Goal: Transaction & Acquisition: Purchase product/service

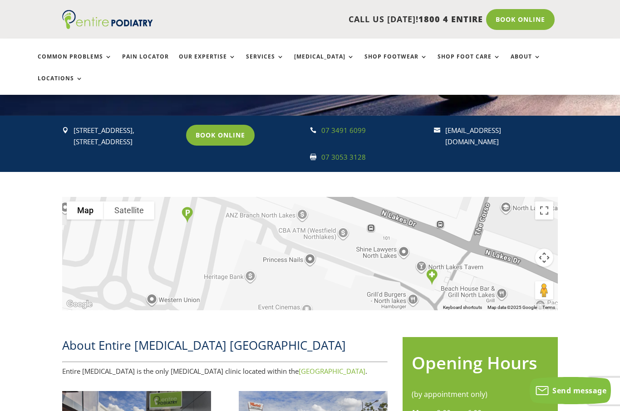
scroll to position [145, 0]
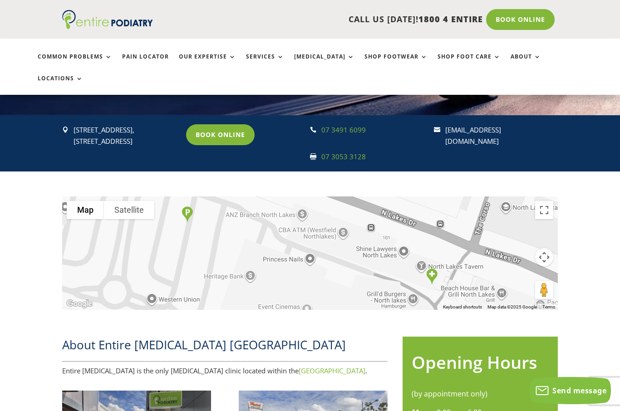
click at [217, 124] on link "Book Online" at bounding box center [220, 134] width 69 height 21
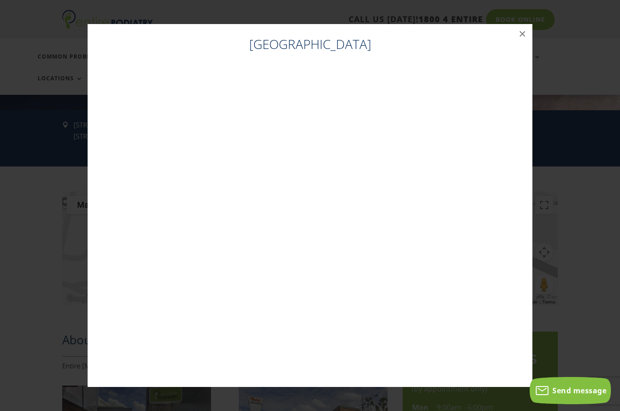
scroll to position [151, 0]
click at [27, 235] on div "North Lakes ×" at bounding box center [310, 205] width 613 height 381
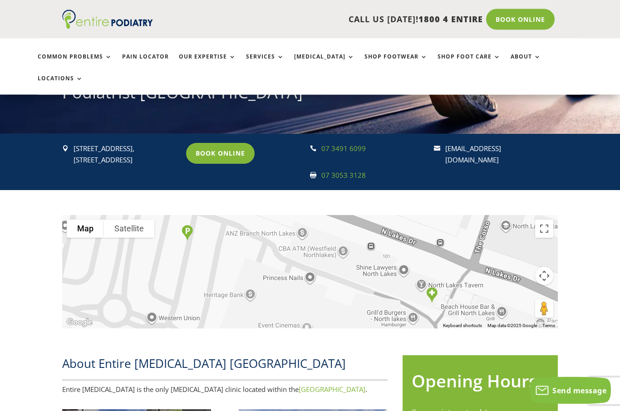
scroll to position [127, 0]
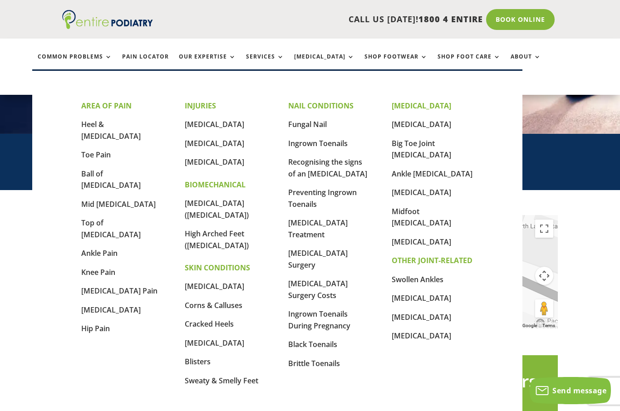
click at [92, 123] on link "Heel & [MEDICAL_DATA]" at bounding box center [110, 130] width 59 height 22
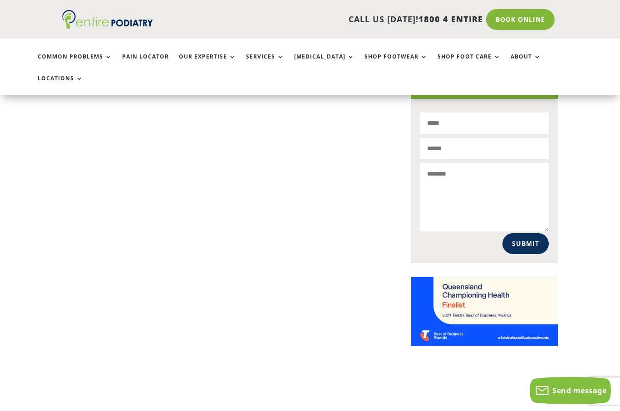
scroll to position [586, 0]
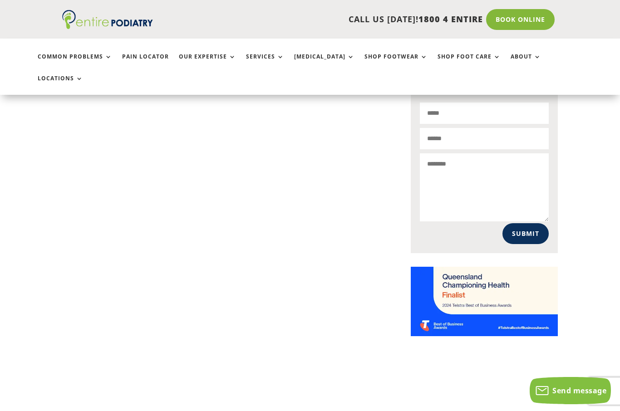
click at [38, 315] on div "At Entire Podiatry, heel and arch pain is one of the most common presenting com…" at bounding box center [310, 25] width 620 height 700
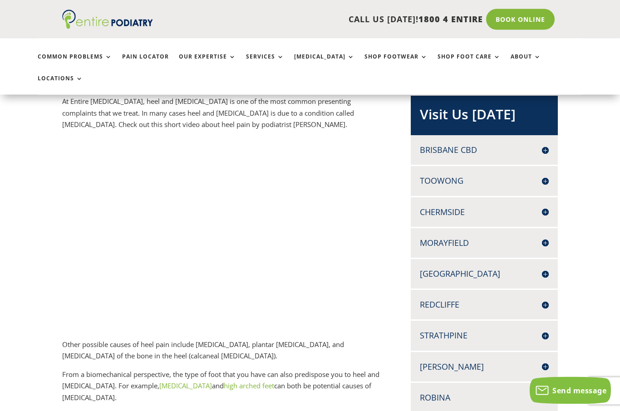
scroll to position [192, 0]
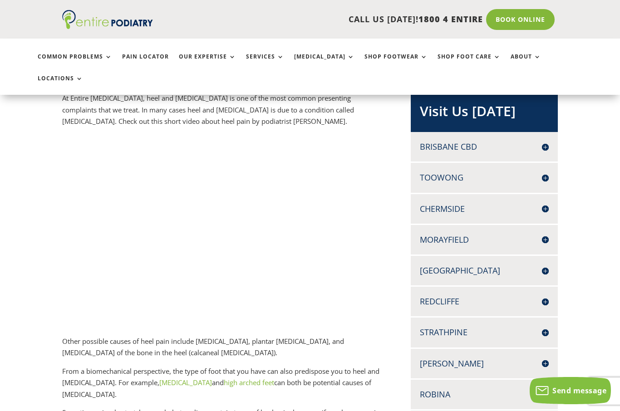
click at [461, 296] on h4 "Redcliffe" at bounding box center [484, 301] width 129 height 11
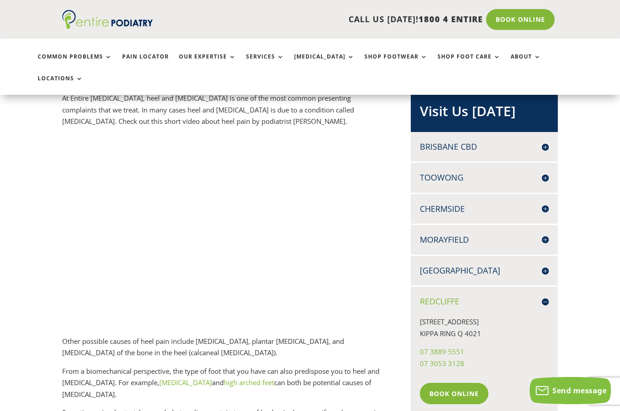
click at [452, 383] on link "Book Online" at bounding box center [454, 393] width 69 height 21
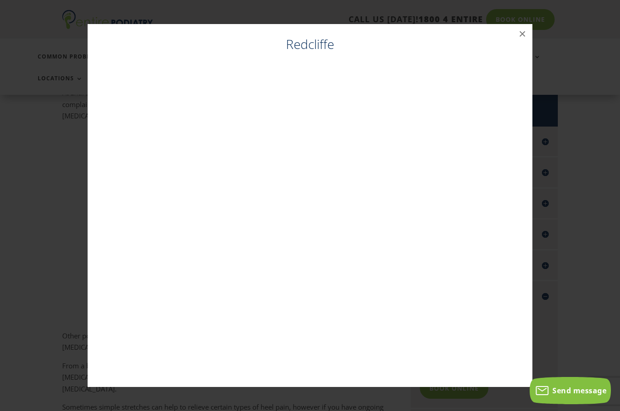
scroll to position [200, 0]
click at [523, 44] on button "×" at bounding box center [523, 34] width 20 height 20
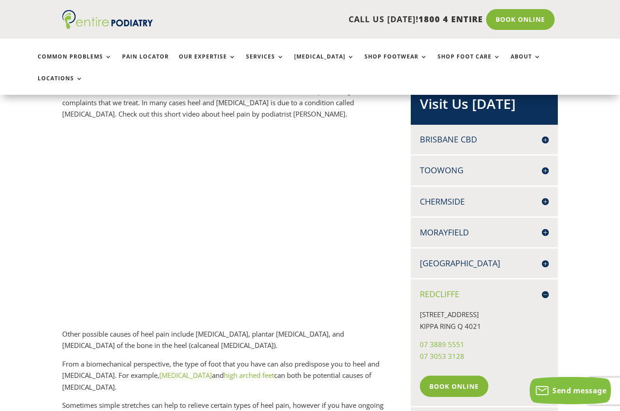
click at [224, 371] on link "high arched feet" at bounding box center [249, 375] width 50 height 9
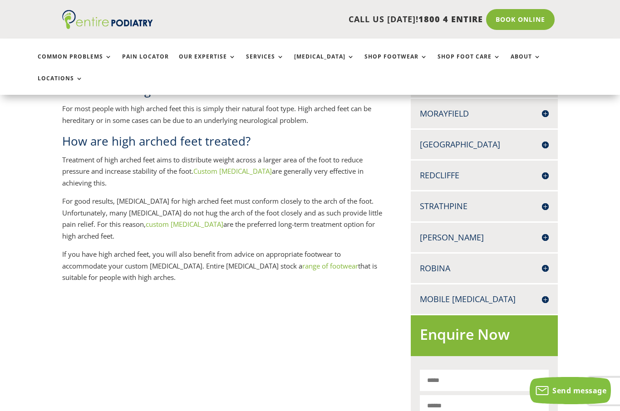
scroll to position [317, 0]
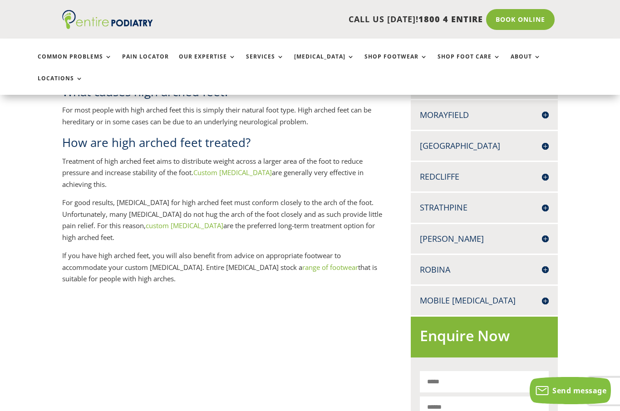
click at [54, 301] on div "What are high arched feet? Most people have an arch along the inner side of the…" at bounding box center [310, 293] width 620 height 700
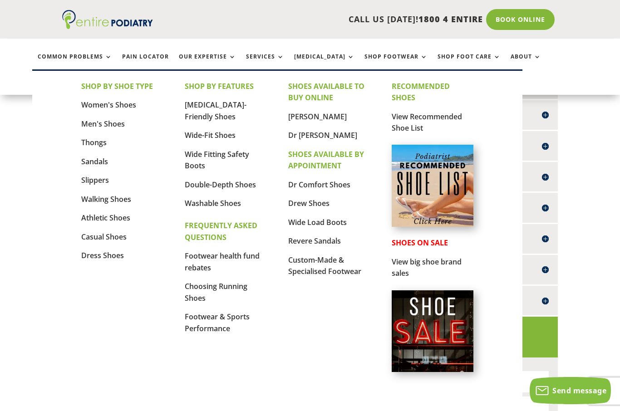
click at [91, 108] on link "Women's Shoes" at bounding box center [108, 105] width 55 height 10
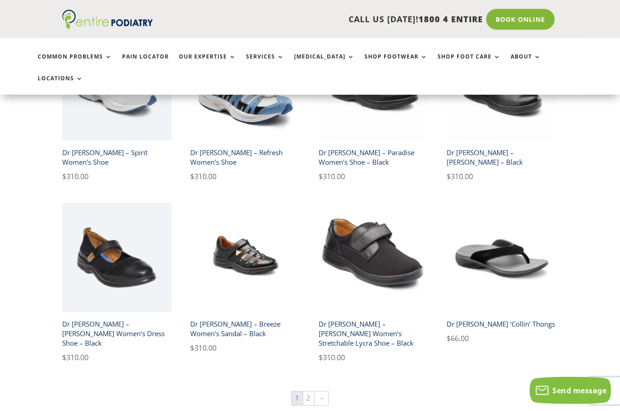
scroll to position [1350, 0]
click at [303, 392] on link "2" at bounding box center [308, 399] width 11 height 14
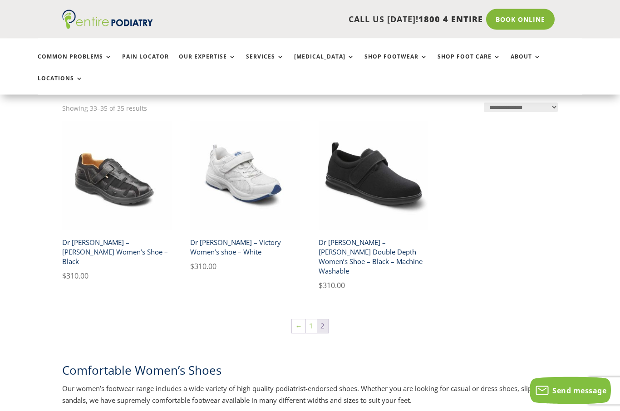
scroll to position [251, 0]
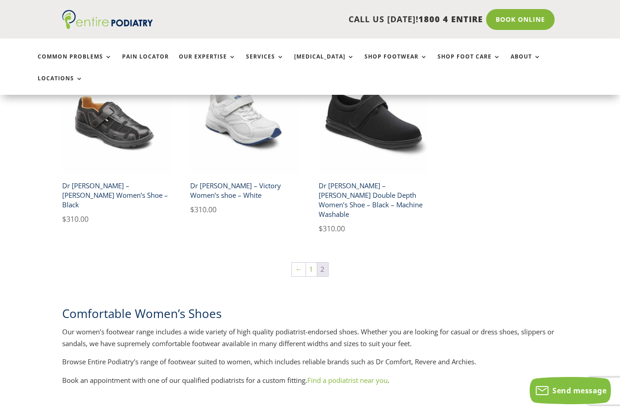
click at [30, 325] on div "**********" at bounding box center [310, 216] width 620 height 415
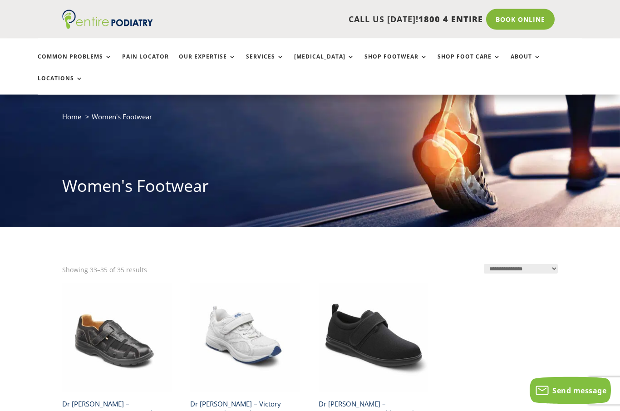
scroll to position [33, 0]
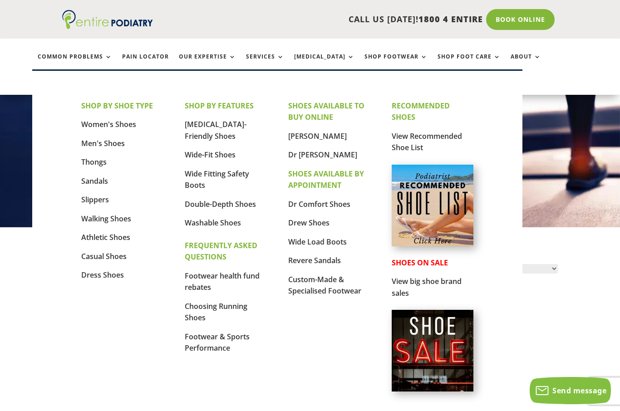
click at [100, 277] on link "Dress Shoes" at bounding box center [102, 275] width 43 height 10
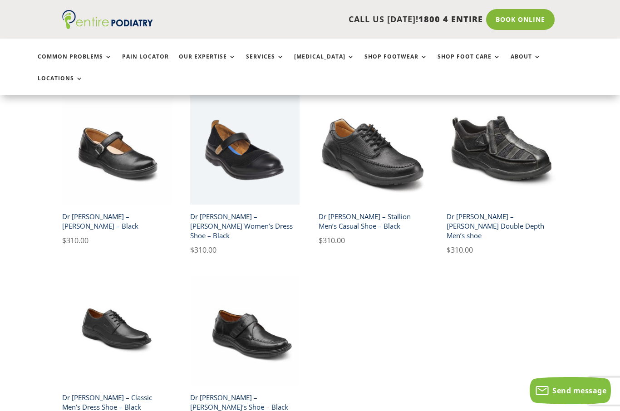
scroll to position [407, 0]
